Goal: Transaction & Acquisition: Book appointment/travel/reservation

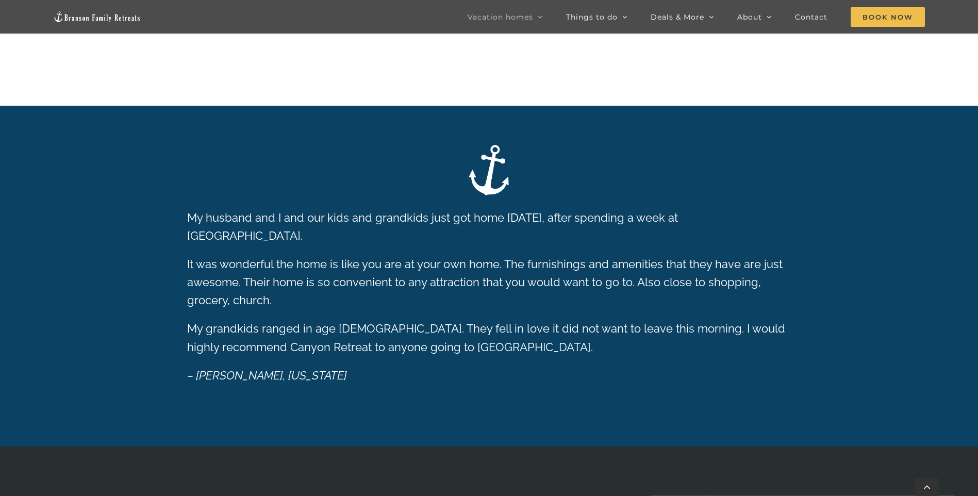
scroll to position [603, 0]
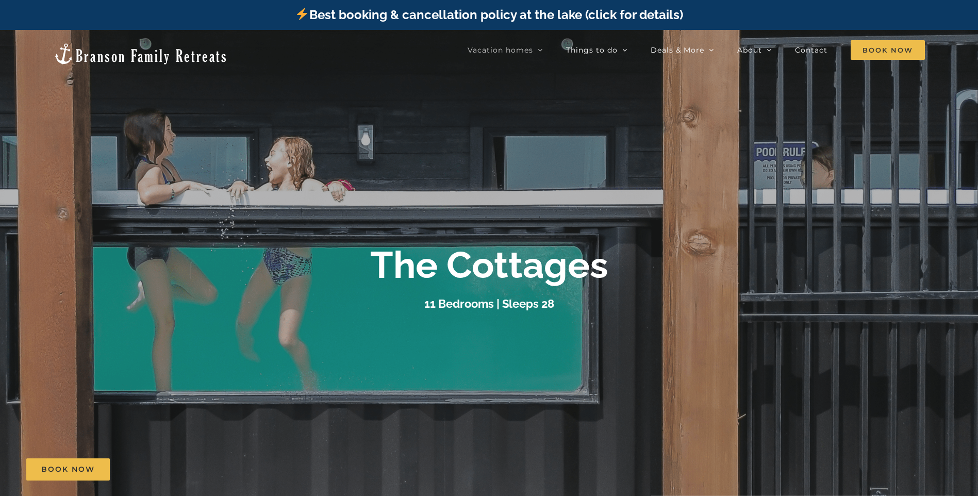
click at [885, 44] on span "Book Now" at bounding box center [888, 50] width 74 height 20
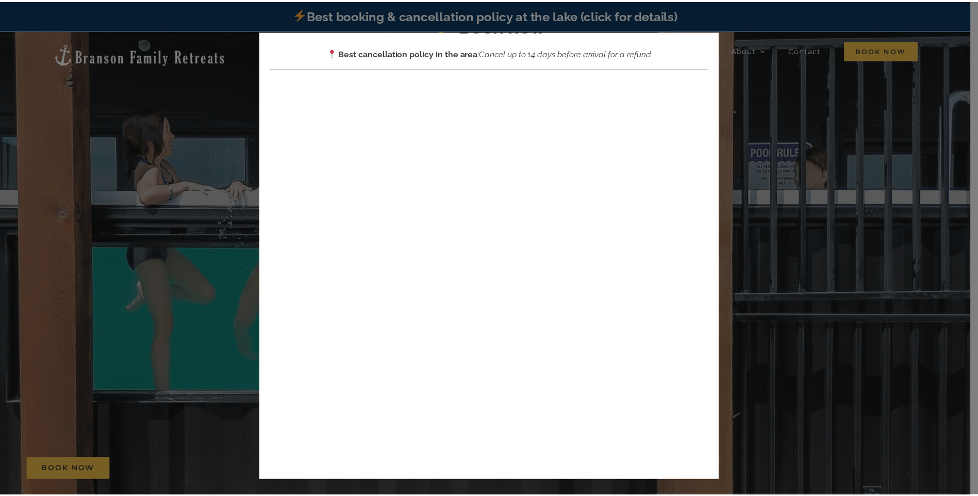
scroll to position [117, 0]
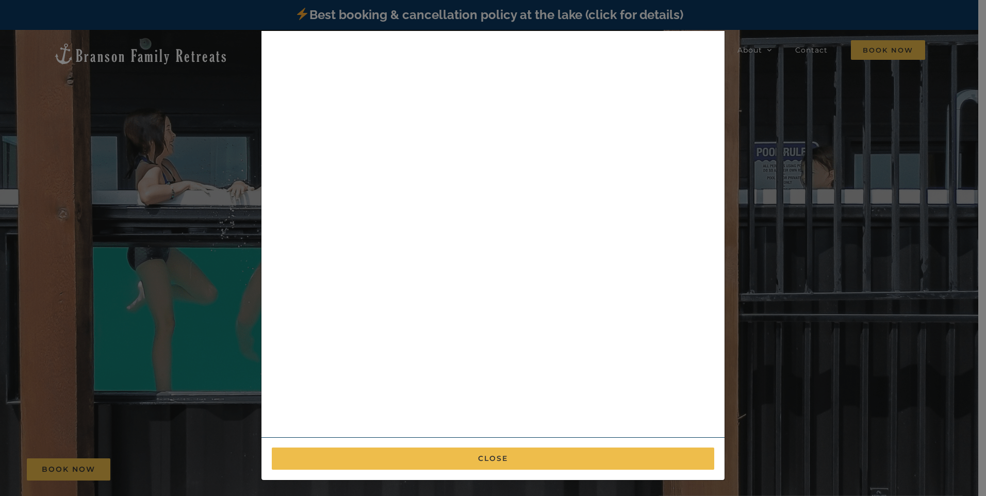
click at [807, 170] on div "× Book now Best cancellation policy in the area : Cancel up to 14 days before a…" at bounding box center [493, 248] width 986 height 496
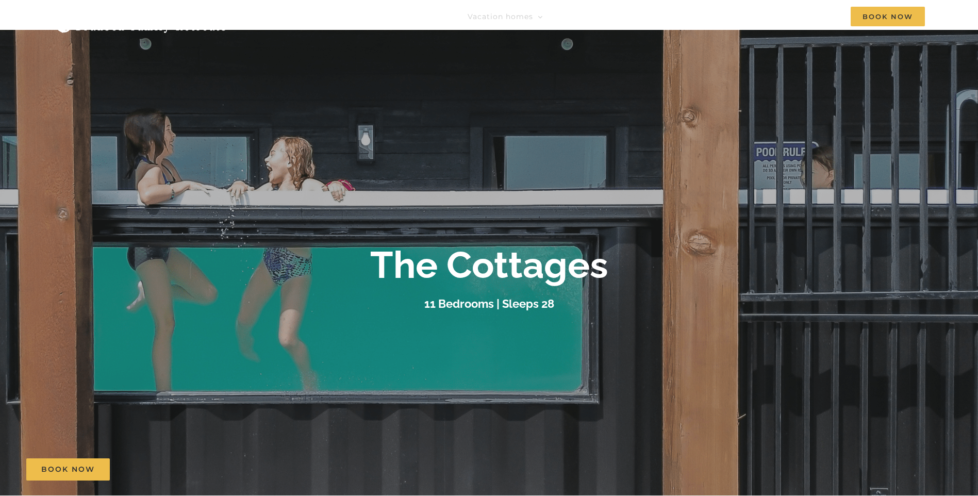
scroll to position [0, 0]
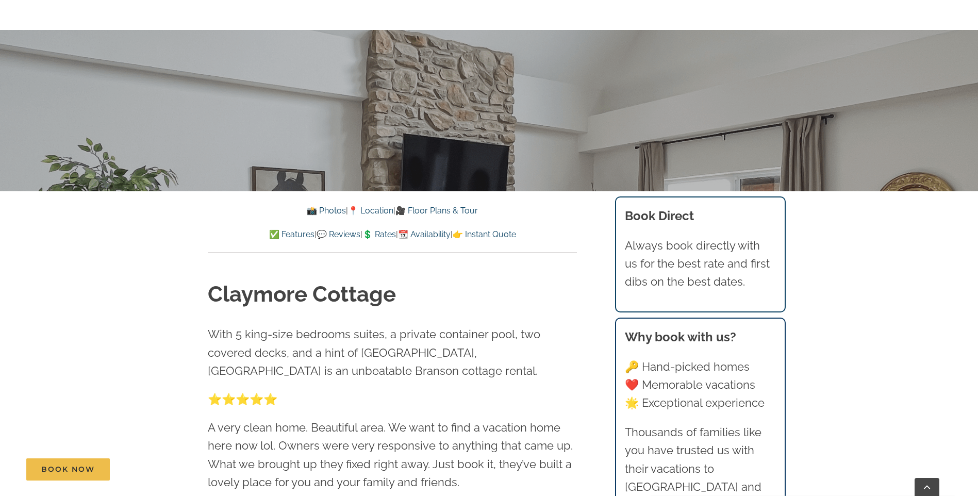
scroll to position [344, 0]
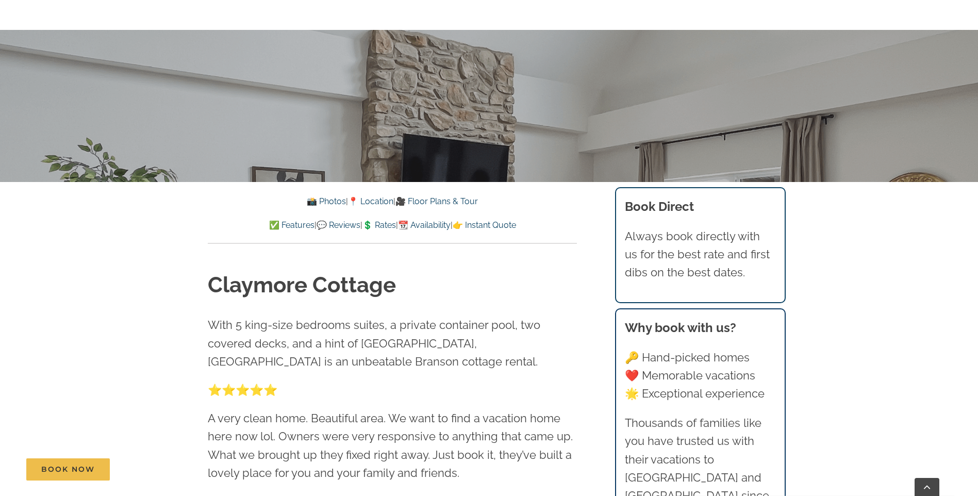
click at [382, 228] on link "💲 Rates" at bounding box center [379, 225] width 34 height 10
